Goal: Information Seeking & Learning: Learn about a topic

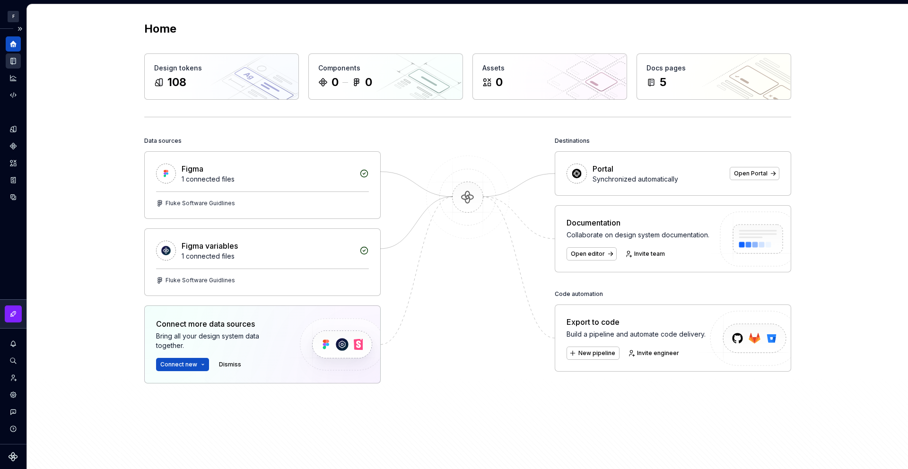
click at [12, 62] on icon "Documentation" at bounding box center [13, 61] width 5 height 6
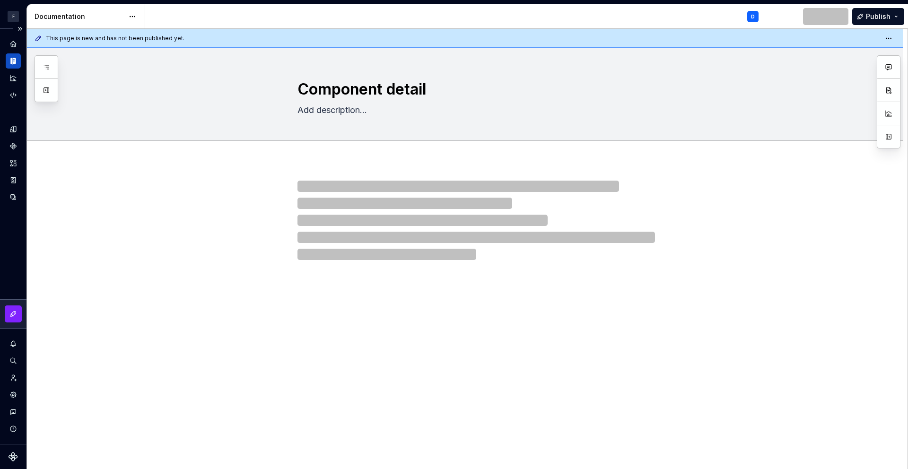
click at [12, 62] on icon "Documentation" at bounding box center [13, 61] width 9 height 9
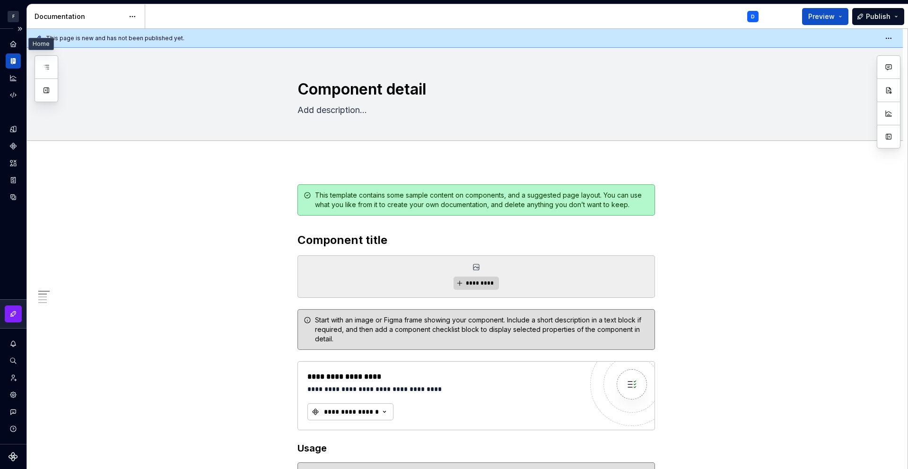
type textarea "*"
click at [13, 131] on icon "Design tokens" at bounding box center [13, 129] width 6 height 6
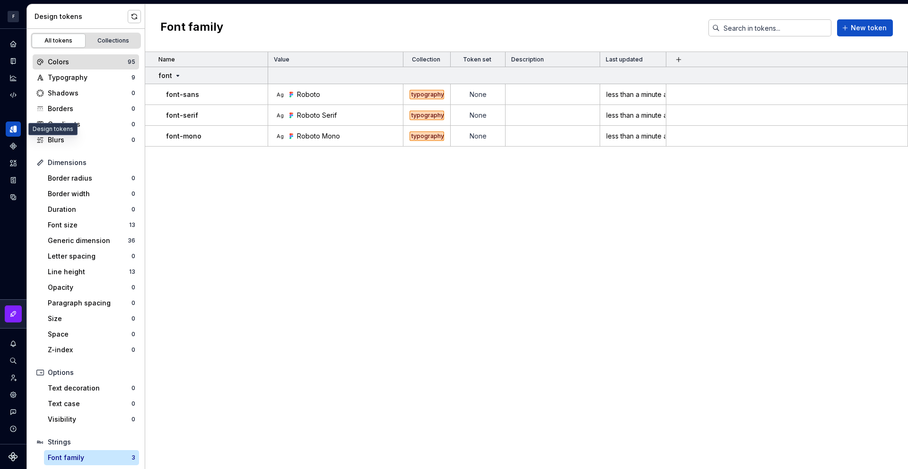
click at [76, 65] on div "Colors" at bounding box center [88, 61] width 80 height 9
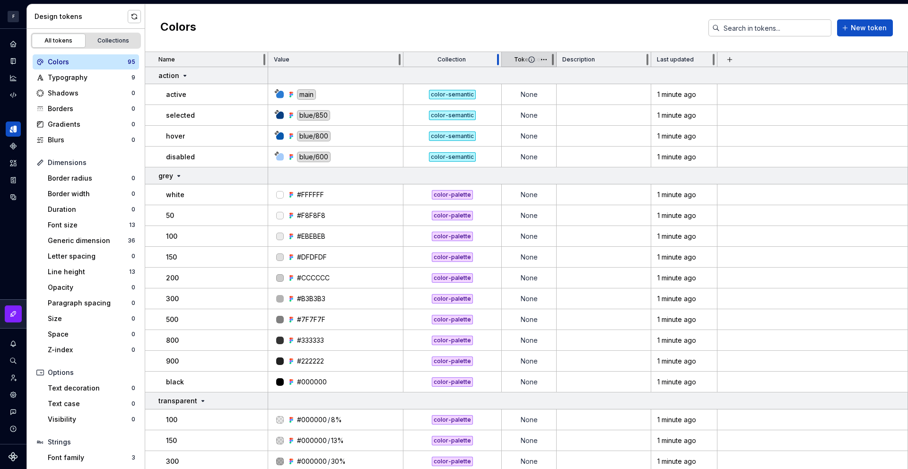
drag, startPoint x: 449, startPoint y: 57, endPoint x: 501, endPoint y: 59, distance: 52.0
click at [501, 59] on div at bounding box center [498, 59] width 8 height 15
click at [16, 198] on icon "Data sources" at bounding box center [13, 197] width 6 height 6
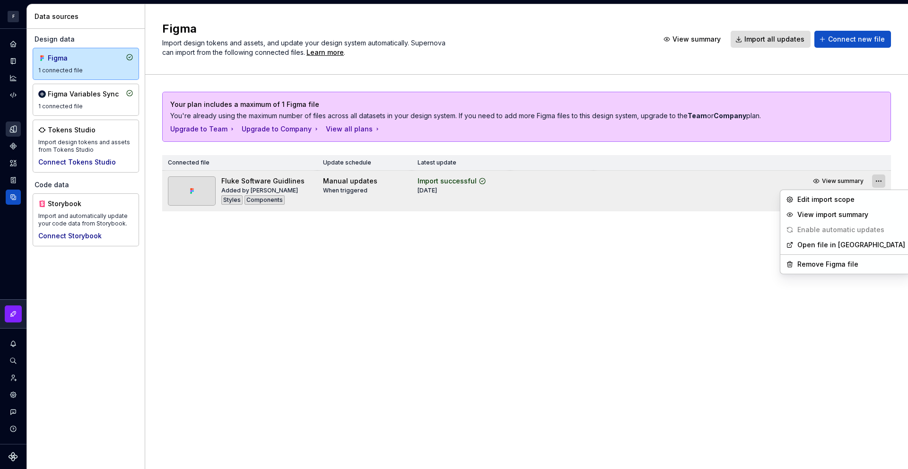
click at [879, 181] on html "F Foxfire D Design system data Data sources Design data Figma 1 connected file …" at bounding box center [454, 234] width 908 height 469
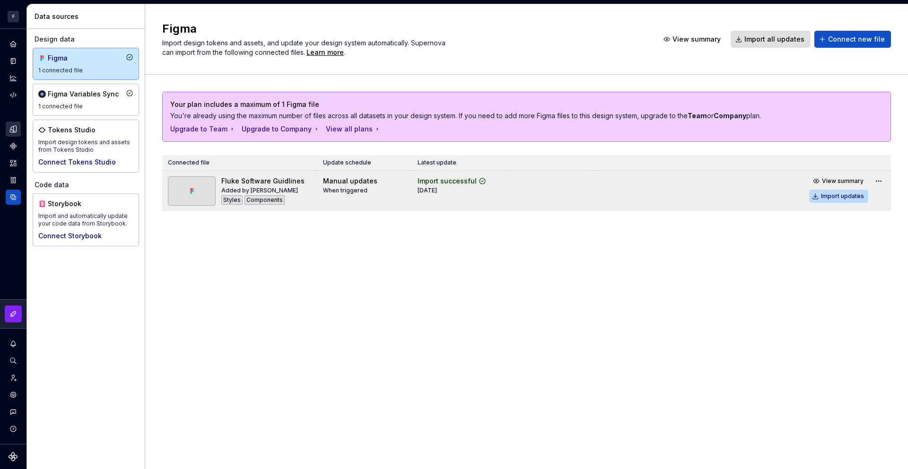
click at [856, 196] on div "Import updates" at bounding box center [842, 196] width 43 height 8
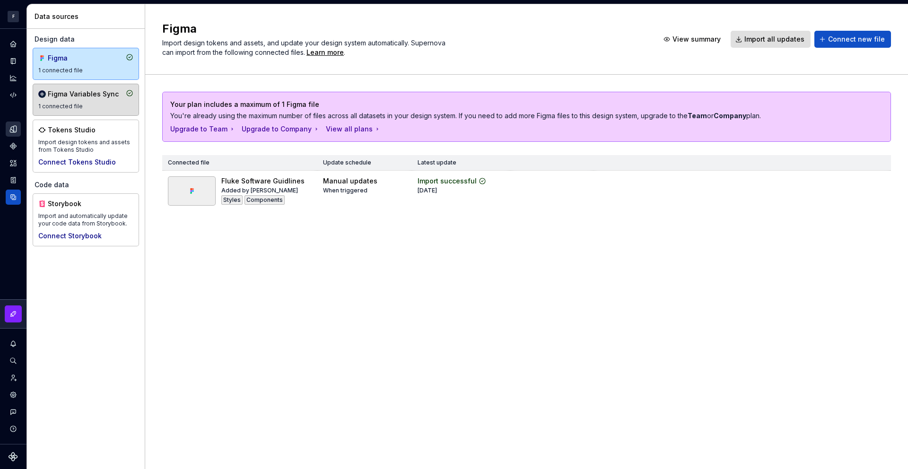
click at [84, 101] on div "Figma Variables Sync 1 connected file" at bounding box center [85, 99] width 95 height 21
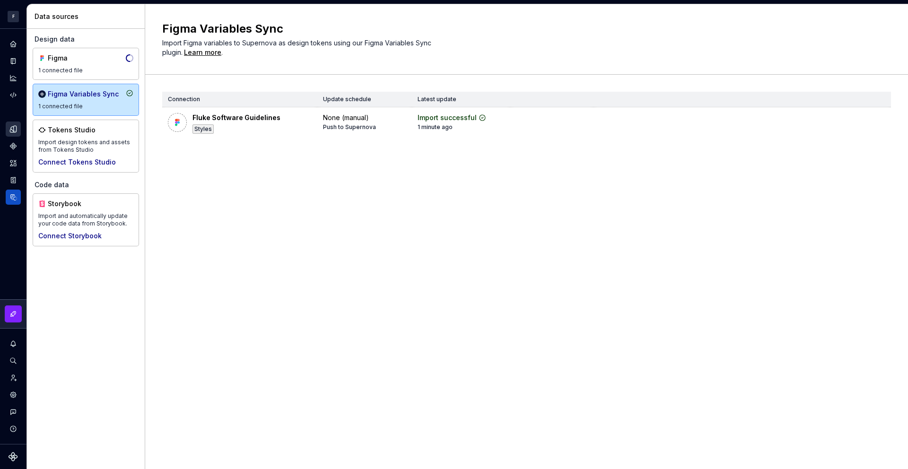
click at [14, 130] on icon "Design tokens" at bounding box center [15, 129] width 3 height 6
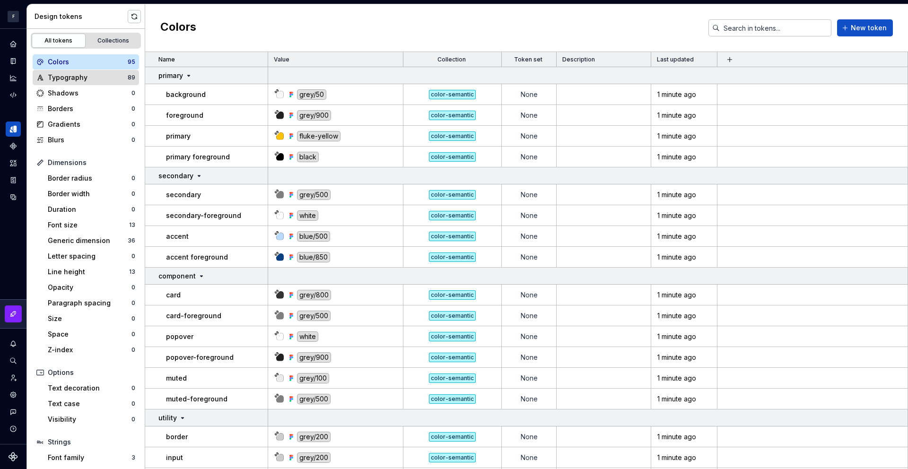
click at [63, 80] on div "Typography" at bounding box center [88, 77] width 80 height 9
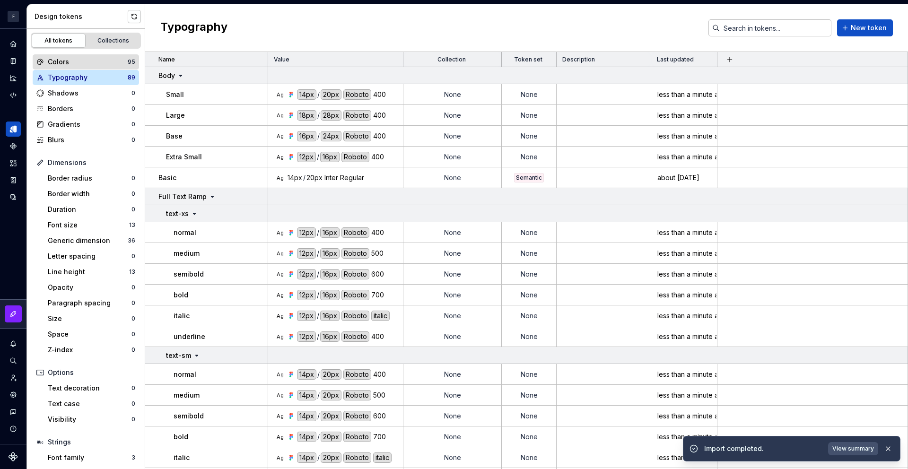
click at [70, 61] on div "Colors" at bounding box center [88, 61] width 80 height 9
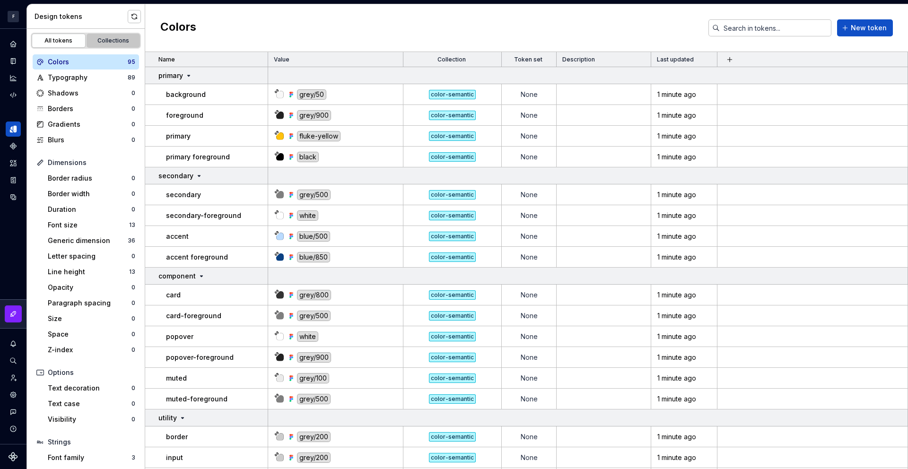
click at [112, 40] on div "Collections" at bounding box center [113, 41] width 47 height 8
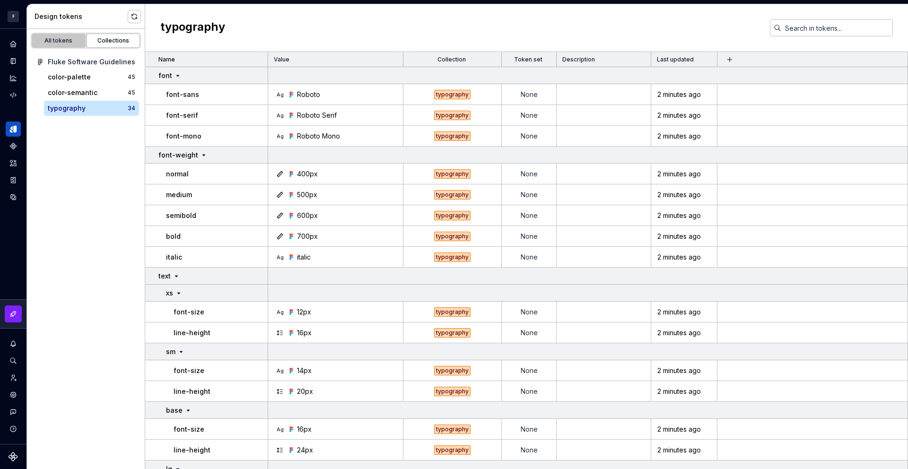
click at [61, 42] on div "All tokens" at bounding box center [58, 41] width 47 height 8
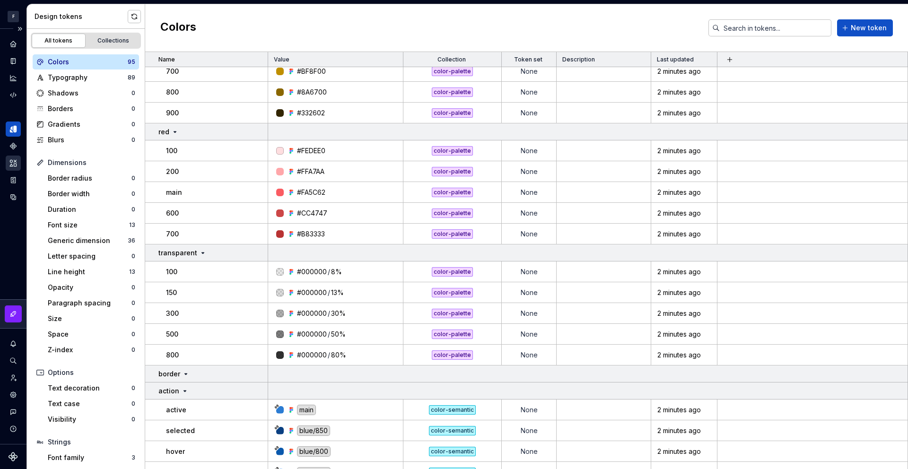
scroll to position [1834, 0]
